Goal: Book appointment/travel/reservation

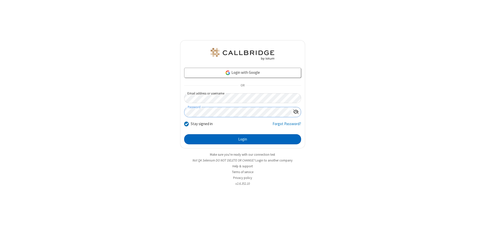
click at [243, 139] on button "Login" at bounding box center [242, 139] width 117 height 10
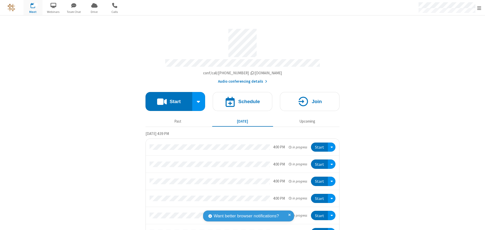
click at [480, 8] on span "Open menu" at bounding box center [480, 8] width 4 height 5
click at [33, 8] on span "button" at bounding box center [33, 5] width 19 height 9
click at [241, 99] on h4 "Schedule" at bounding box center [249, 101] width 22 height 5
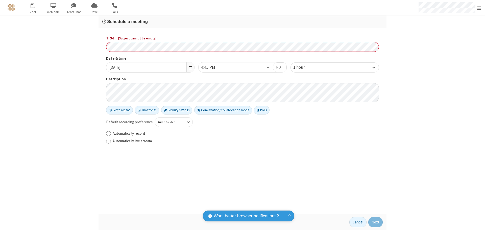
click at [243, 21] on h3 "Schedule a meeting" at bounding box center [242, 21] width 281 height 5
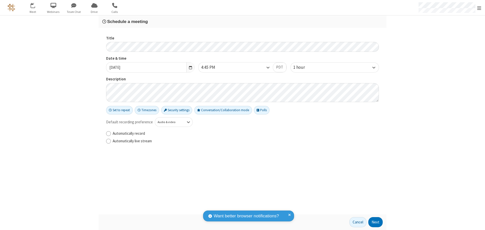
click at [376, 222] on button "Next" at bounding box center [376, 222] width 14 height 10
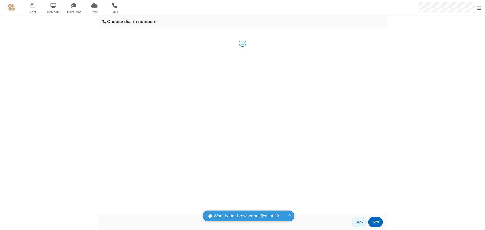
click at [376, 222] on button "Next" at bounding box center [376, 222] width 14 height 10
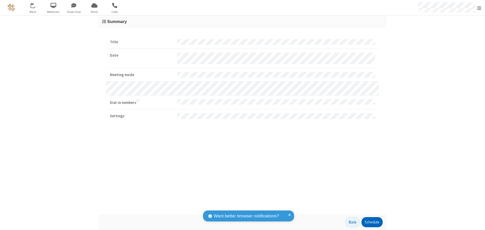
click at [372, 222] on button "Schedule" at bounding box center [372, 222] width 21 height 10
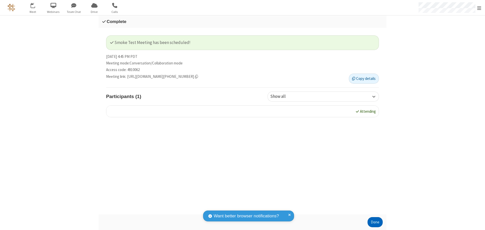
click at [375, 222] on button "Done" at bounding box center [375, 222] width 15 height 10
